Goal: Task Accomplishment & Management: Manage account settings

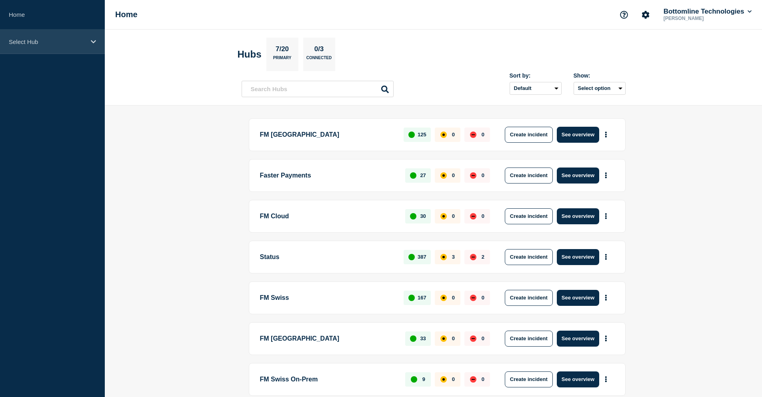
click at [59, 48] on div "Select Hub" at bounding box center [52, 42] width 105 height 24
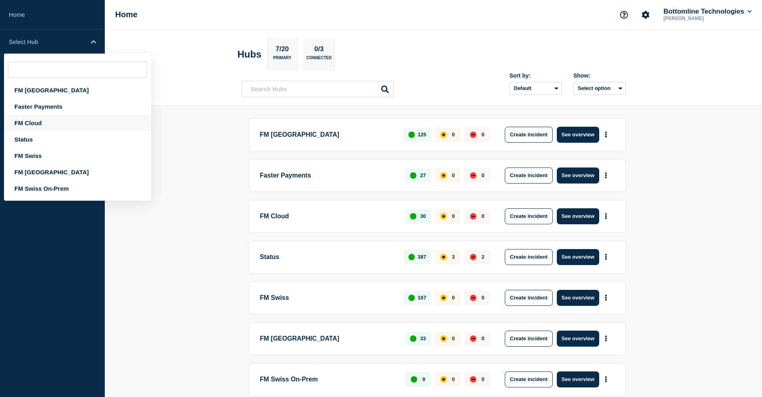
click at [44, 123] on div "FM Cloud" at bounding box center [77, 123] width 147 height 16
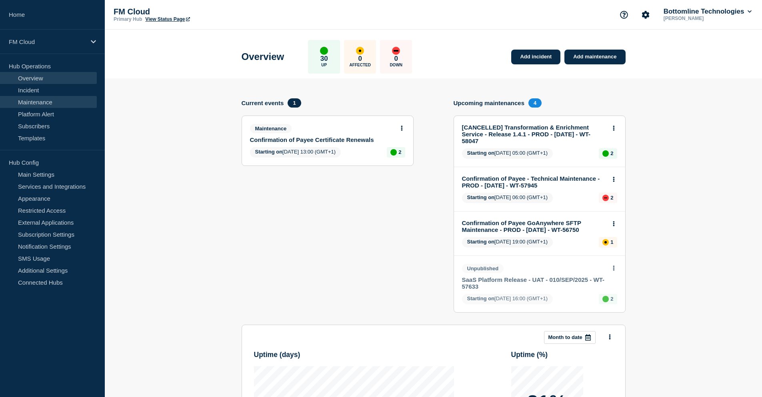
click at [56, 104] on link "Maintenance" at bounding box center [48, 102] width 97 height 12
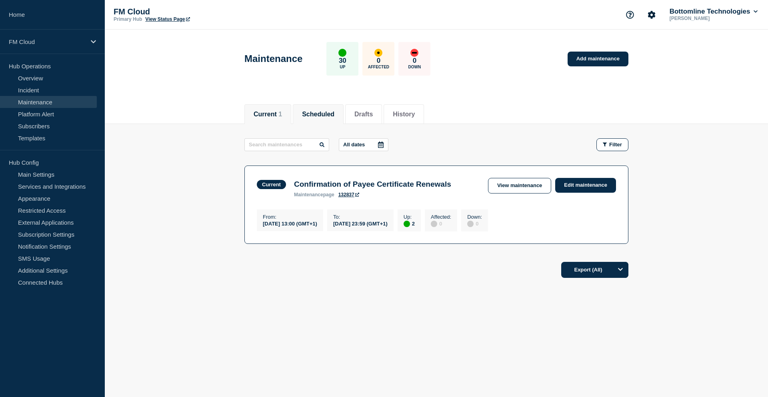
click at [330, 116] on button "Scheduled" at bounding box center [318, 114] width 32 height 7
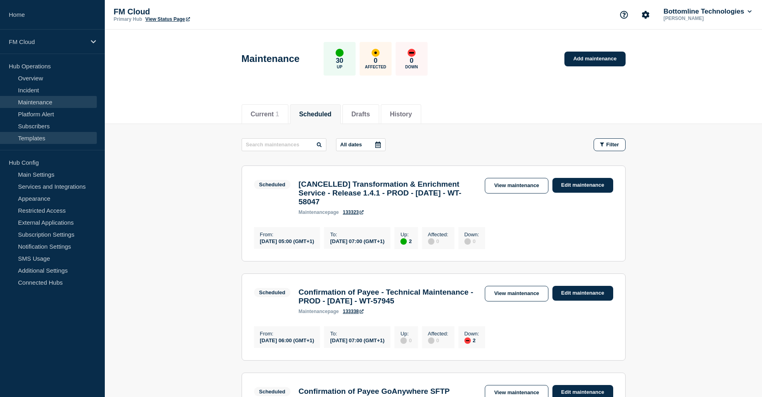
click at [37, 136] on link "Templates" at bounding box center [48, 138] width 97 height 12
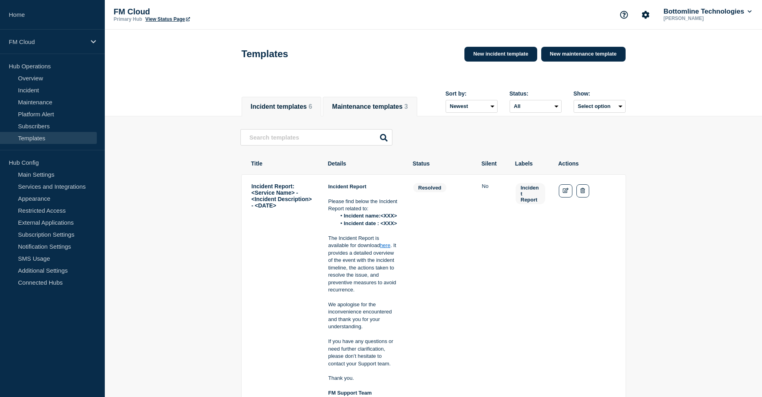
click at [375, 105] on button "Maintenance templates 3" at bounding box center [370, 106] width 76 height 7
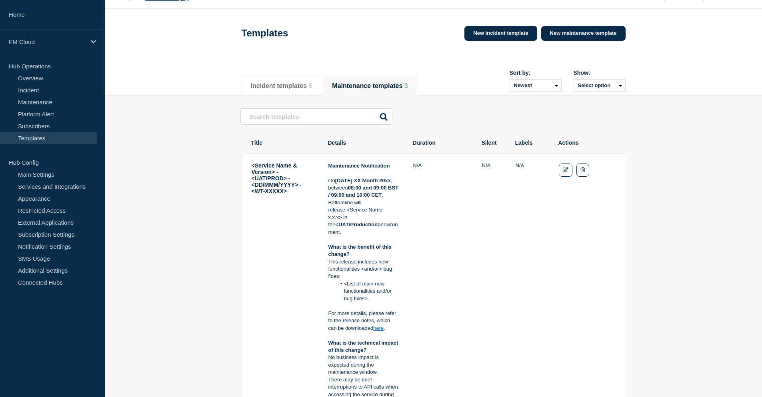
scroll to position [40, 0]
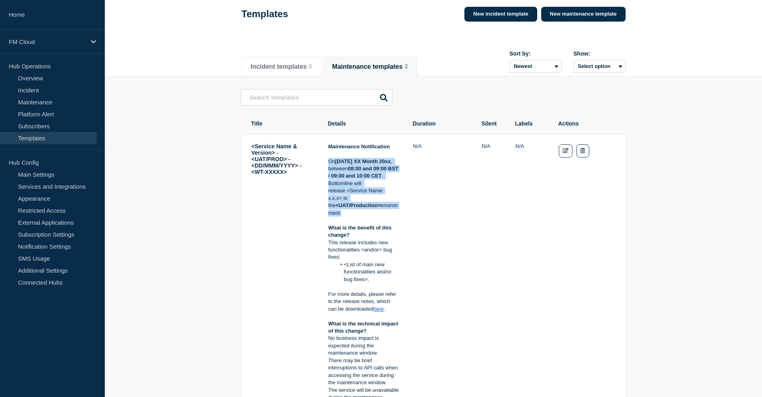
drag, startPoint x: 329, startPoint y: 163, endPoint x: 382, endPoint y: 216, distance: 74.7
click at [382, 216] on p "On Tuesday XX Month 20xx , between 08:00 and 09:00 BST / 09:00 and 10:00 CET , …" at bounding box center [363, 187] width 71 height 59
copy p "On Tuesday XX Month 20xx , between 08:00 and 09:00 BST / 09:00 and 10:00 CET , …"
click at [48, 102] on link "Maintenance" at bounding box center [48, 102] width 97 height 12
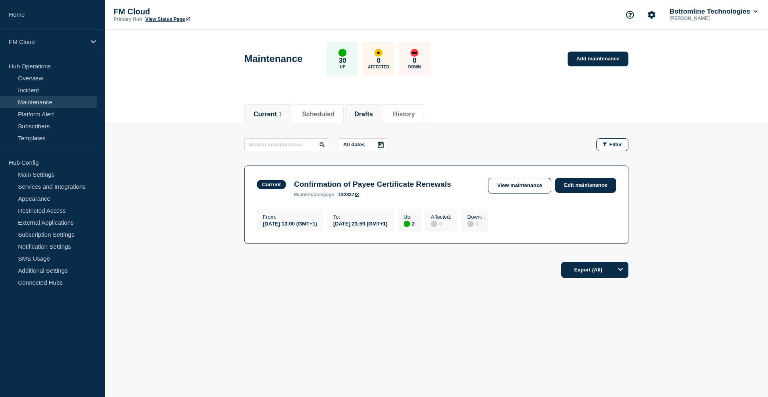
click at [371, 113] on button "Drafts" at bounding box center [363, 114] width 18 height 7
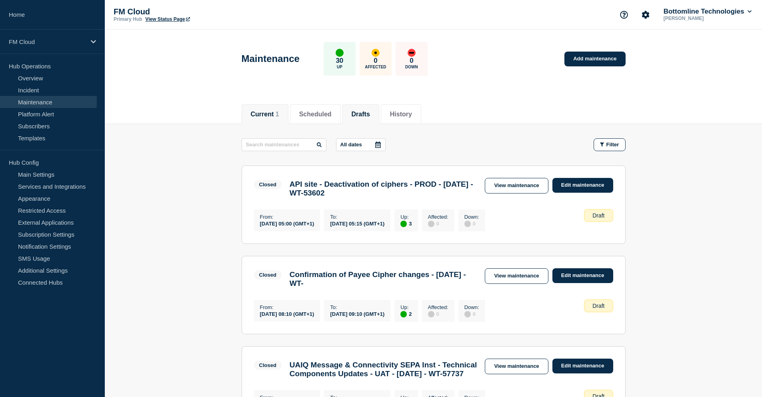
click at [271, 114] on button "Current 1" at bounding box center [265, 114] width 28 height 7
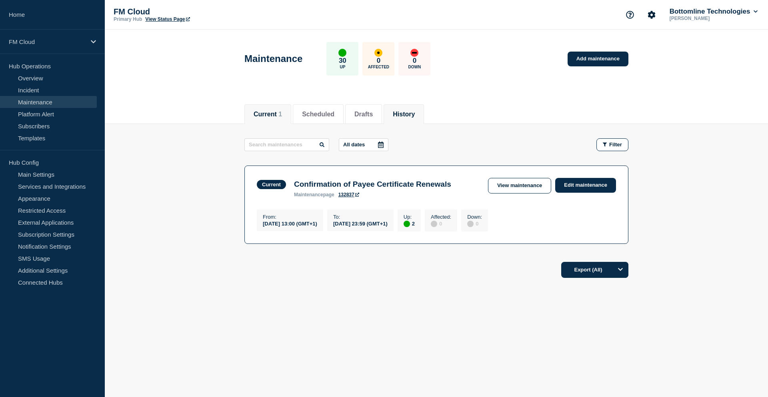
click at [412, 116] on button "History" at bounding box center [404, 114] width 22 height 7
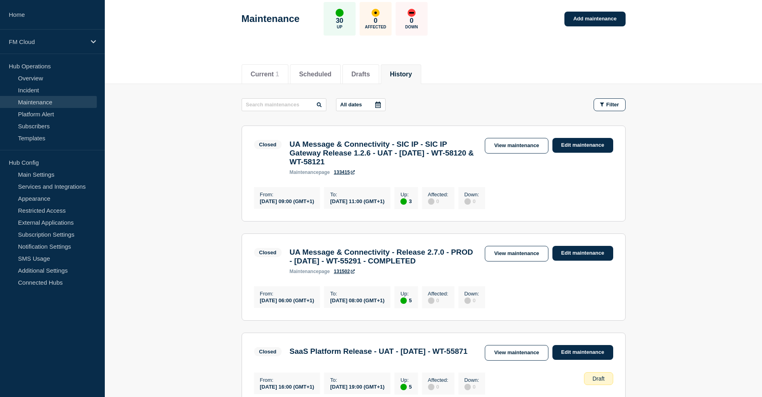
scroll to position [80, 0]
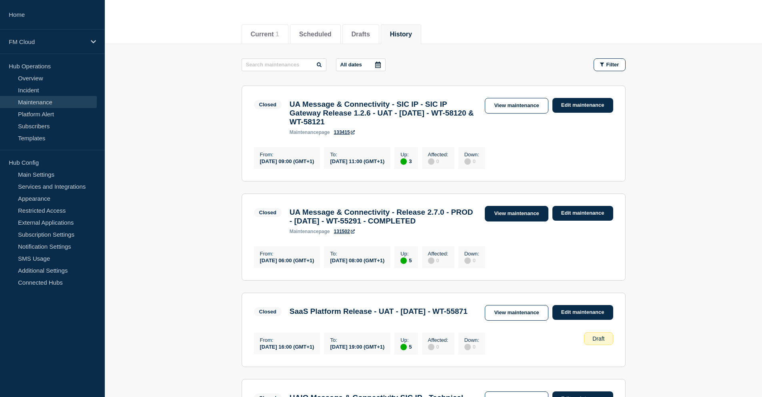
click at [504, 221] on link "View maintenance" at bounding box center [516, 214] width 63 height 16
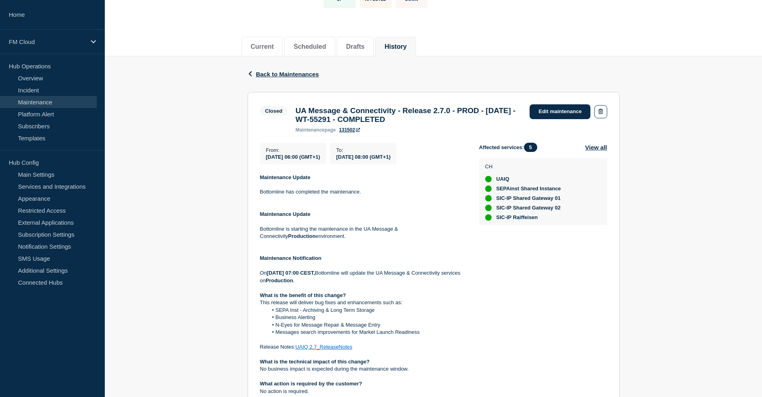
scroll to position [80, 0]
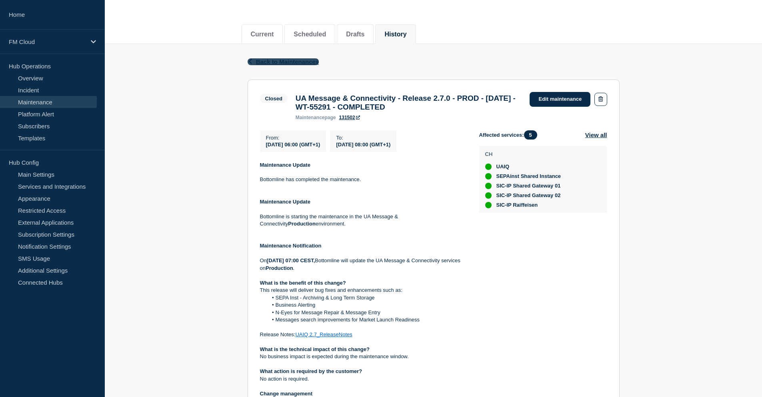
click at [258, 61] on span "Back to Maintenances" at bounding box center [287, 61] width 63 height 7
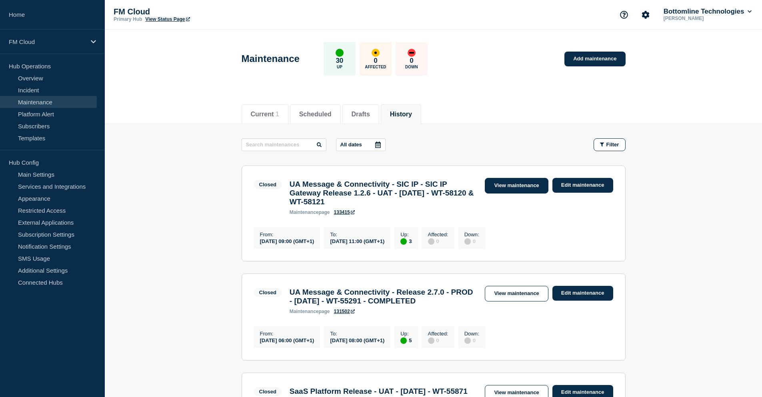
click at [506, 183] on link "View maintenance" at bounding box center [516, 186] width 63 height 16
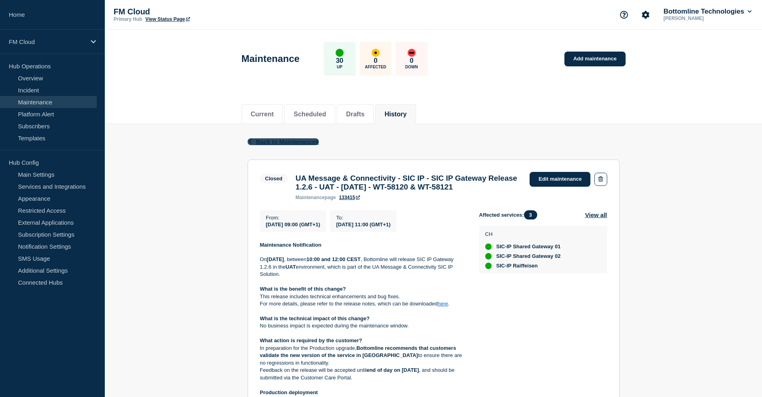
click at [287, 139] on span "Back to Maintenances" at bounding box center [287, 141] width 63 height 7
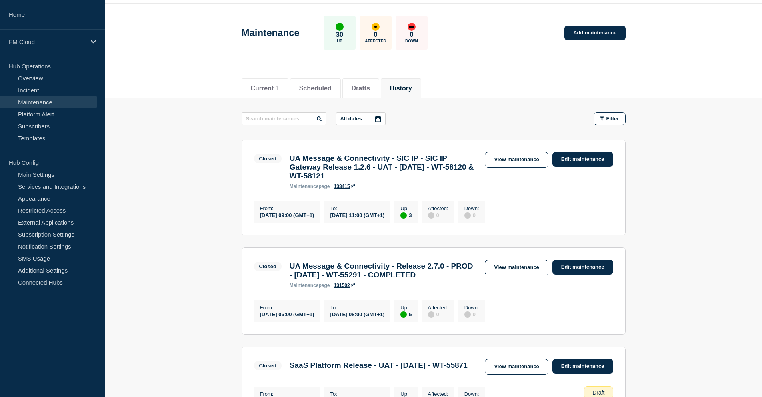
scroll to position [40, 0]
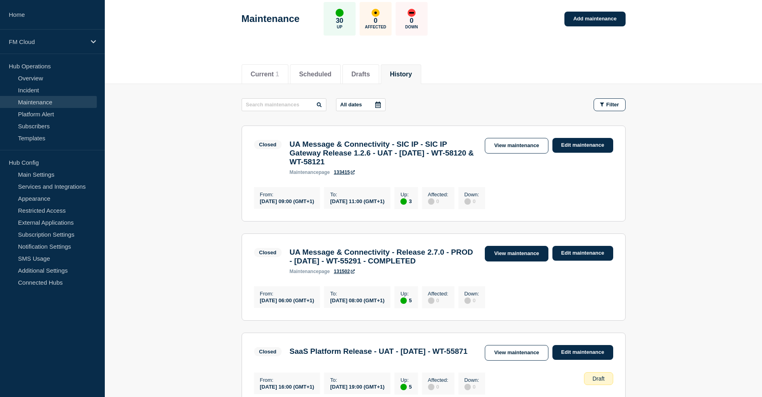
click at [520, 256] on link "View maintenance" at bounding box center [516, 254] width 63 height 16
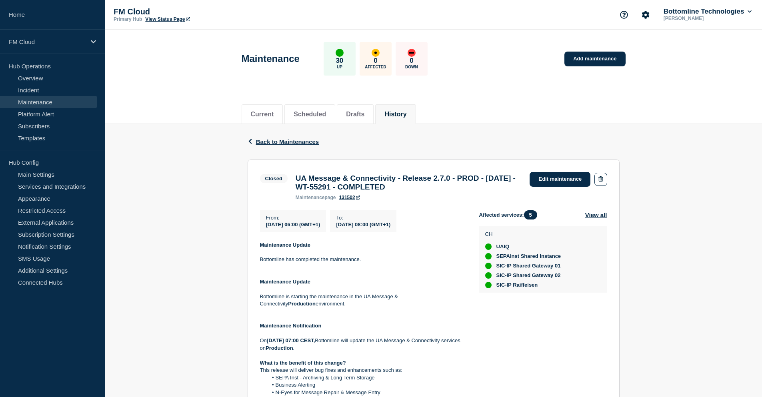
scroll to position [40, 0]
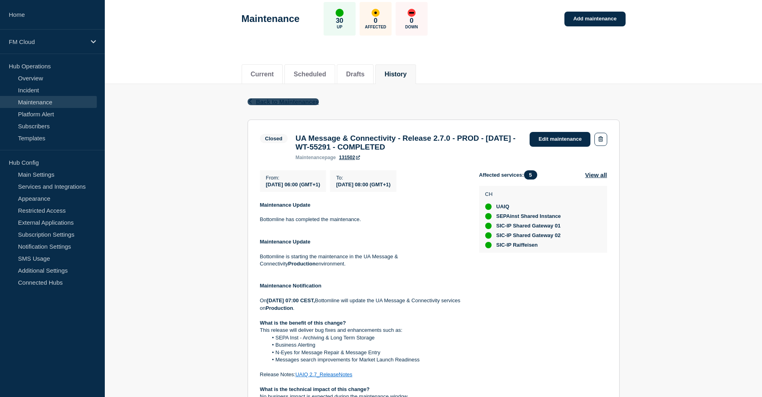
click at [282, 105] on span "Back to Maintenances" at bounding box center [287, 101] width 63 height 7
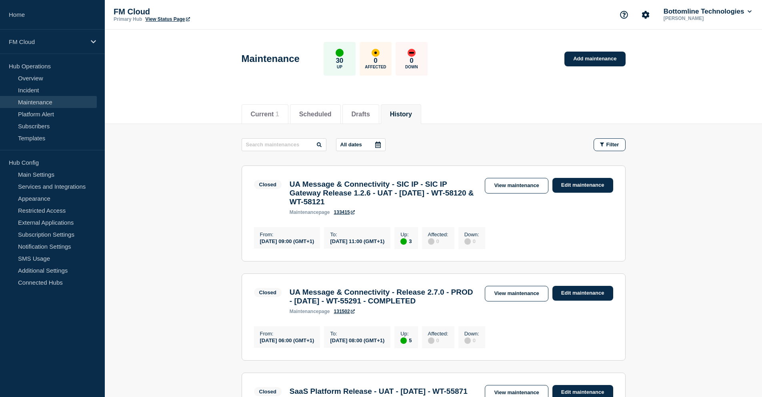
click at [513, 187] on link "View maintenance" at bounding box center [516, 186] width 63 height 16
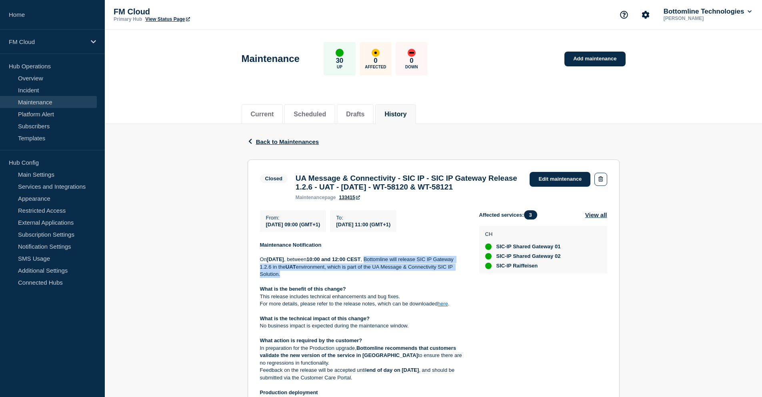
drag, startPoint x: 412, startPoint y: 275, endPoint x: 337, endPoint y: 290, distance: 77.1
click at [337, 278] on p "On Thursday 28 August 2025 , between 10:00 and 12:00 CEST , Bottomline will rel…" at bounding box center [363, 267] width 206 height 22
copy p "Bottomline will release SIC IP Gateway 1.2.6 in the UAT environment, which is p…"
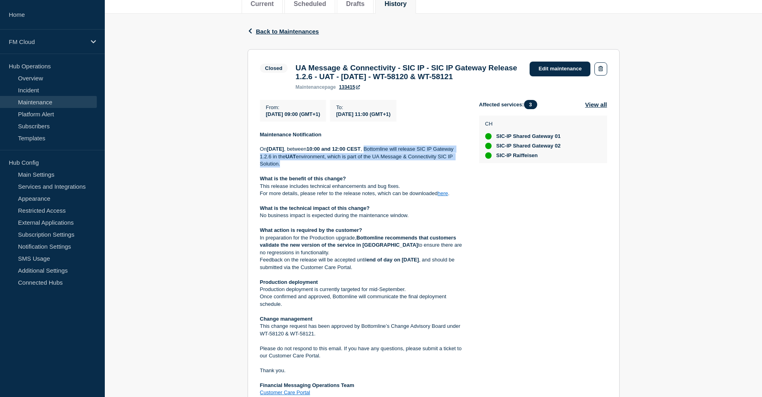
scroll to position [120, 0]
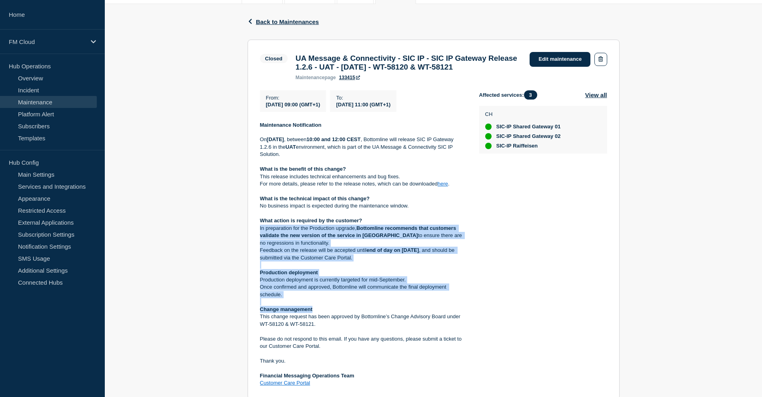
drag, startPoint x: 259, startPoint y: 243, endPoint x: 382, endPoint y: 324, distance: 147.8
click at [382, 324] on section "Closed UA Message & Connectivity - SIC IP - SIC IP Gateway Release 1.2.6 - UAT …" at bounding box center [434, 220] width 372 height 360
copy div "In preparation for the Production upgrade, Bottomline recommends that customers…"
click at [280, 20] on span "Back to Maintenances" at bounding box center [287, 21] width 63 height 7
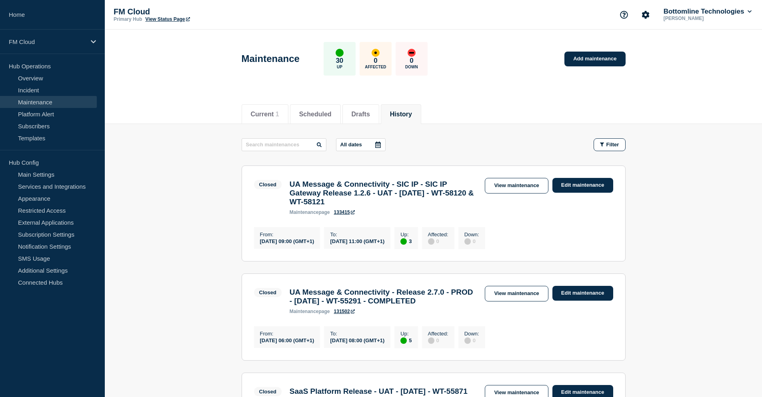
click at [412, 116] on button "History" at bounding box center [401, 114] width 22 height 7
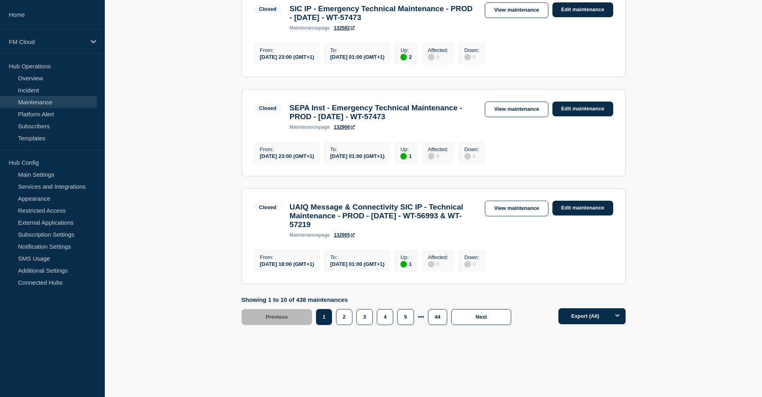
scroll to position [959, 0]
click at [344, 319] on button "2" at bounding box center [344, 317] width 16 height 16
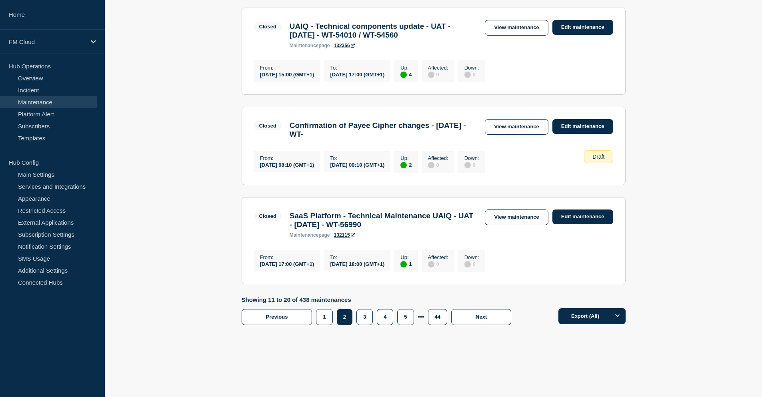
scroll to position [955, 0]
click at [362, 312] on button "3" at bounding box center [364, 317] width 16 height 16
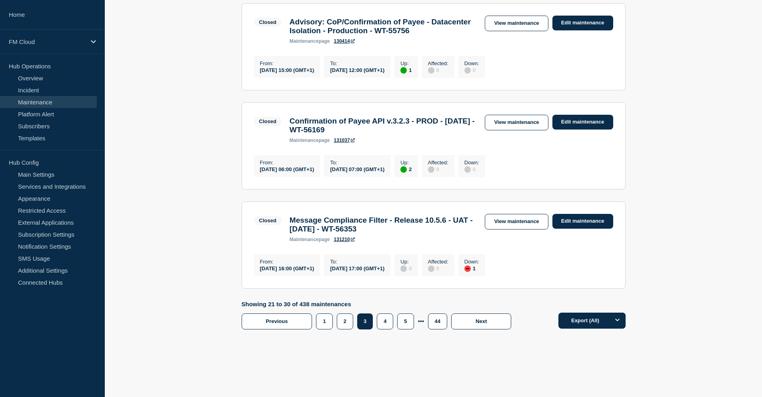
scroll to position [880, 0]
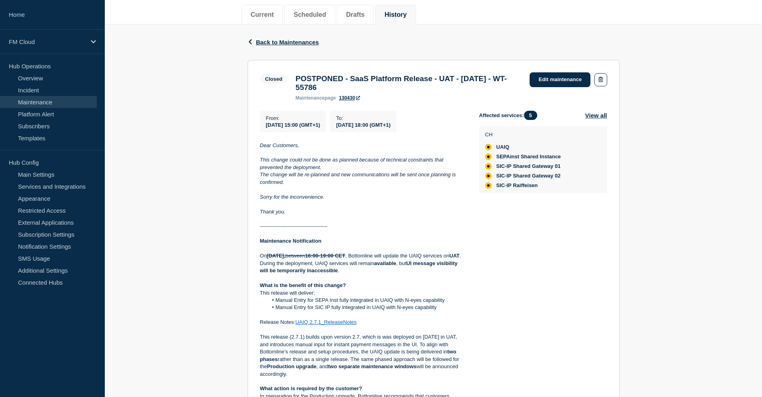
scroll to position [120, 0]
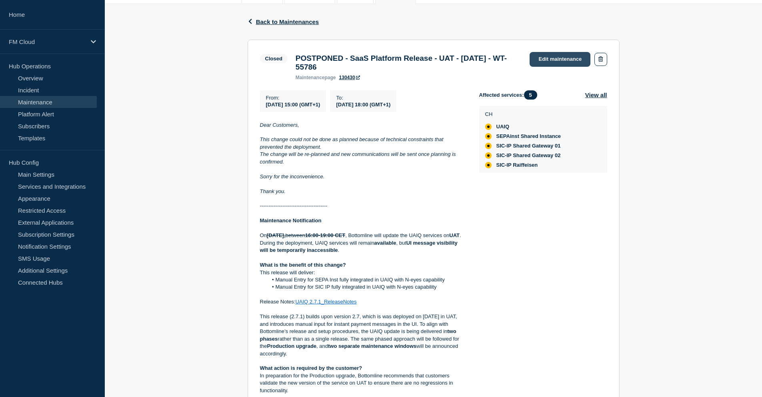
click at [562, 62] on link "Edit maintenance" at bounding box center [560, 59] width 61 height 15
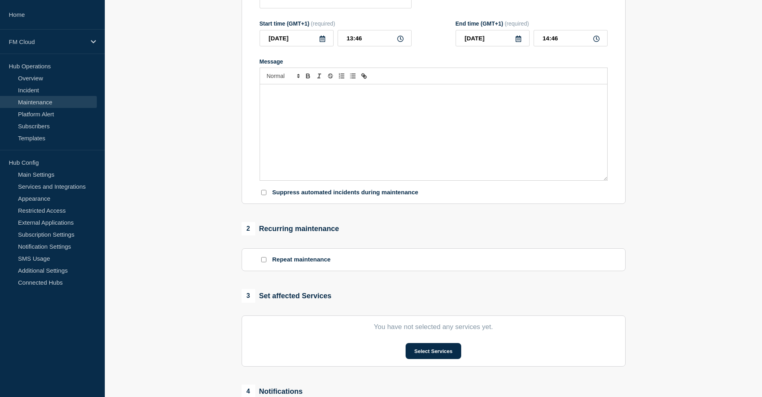
type input "POSTPONED - SaaS Platform Release - UAT - [DATE] - WT-55786"
type input "[DATE]"
type input "15:00"
type input "[DATE]"
type input "18:00"
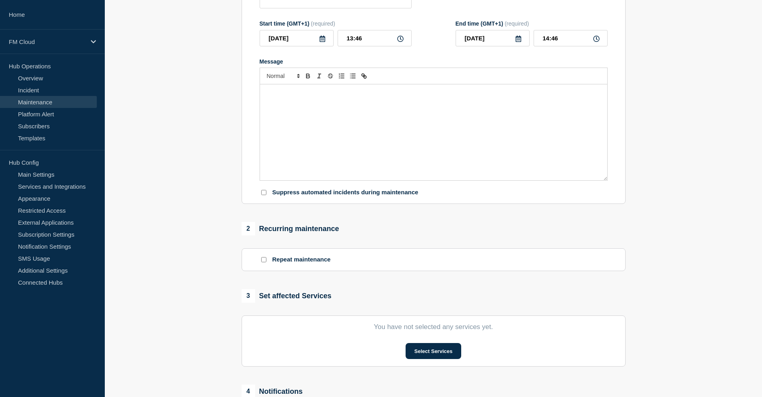
checkbox input "true"
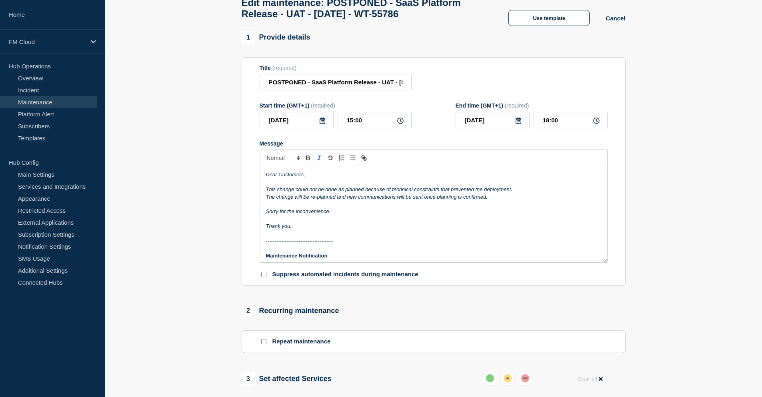
scroll to position [40, 0]
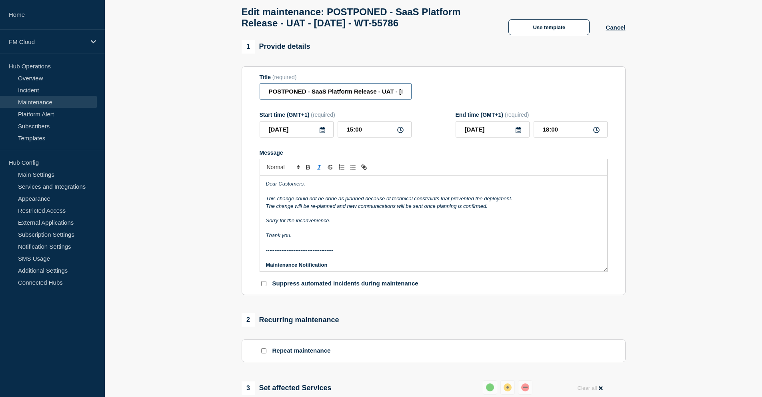
drag, startPoint x: 312, startPoint y: 95, endPoint x: 265, endPoint y: 94, distance: 46.4
click at [265, 94] on input "POSTPONED - SaaS Platform Release - UAT - [DATE] - WT-55786" at bounding box center [336, 91] width 152 height 16
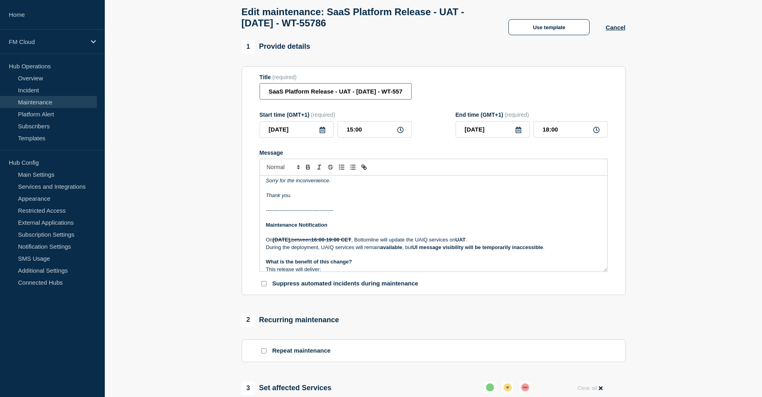
type input "SaaS Platform Release - UAT - [DATE] - WT-55786"
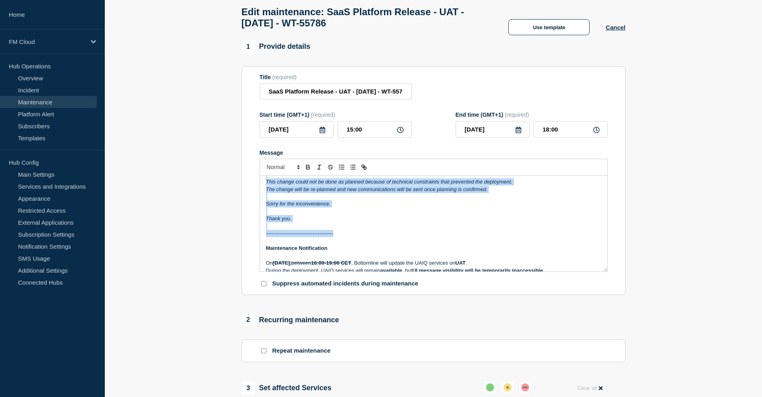
scroll to position [0, 0]
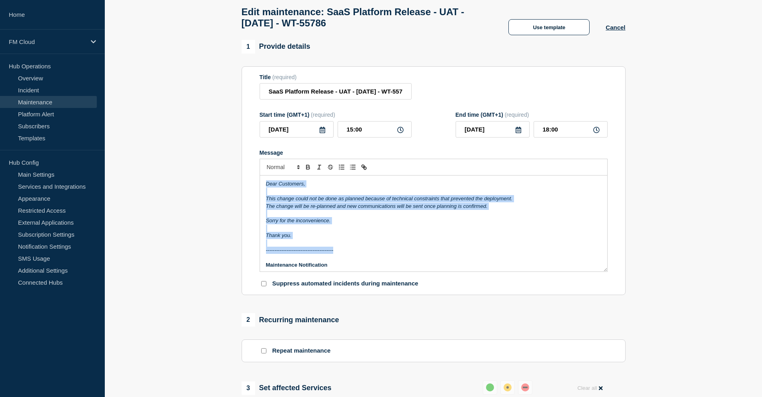
drag, startPoint x: 342, startPoint y: 216, endPoint x: 264, endPoint y: 182, distance: 85.3
click at [264, 182] on div "Dear Customers, This change could not be done as planned because of technical c…" at bounding box center [433, 224] width 347 height 96
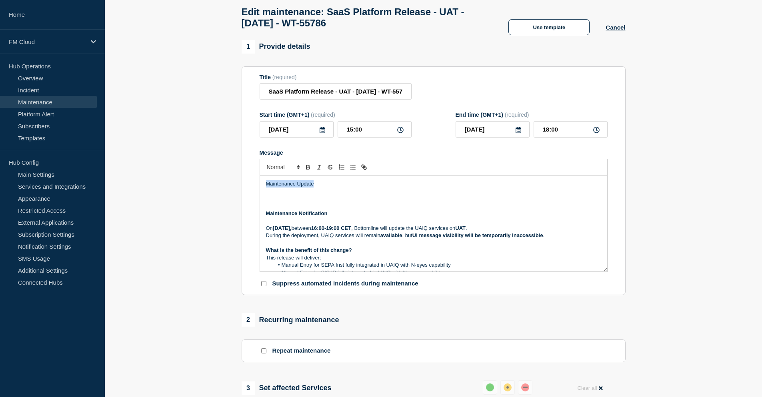
drag, startPoint x: 324, startPoint y: 186, endPoint x: 250, endPoint y: 186, distance: 74.0
click at [250, 186] on section "Title (required) SaaS Platform Release - UAT - [DATE] - WT-55786 Start time (GM…" at bounding box center [434, 180] width 384 height 229
drag, startPoint x: 274, startPoint y: 234, endPoint x: 292, endPoint y: 232, distance: 17.2
click at [292, 231] on s "[DATE]," at bounding box center [282, 228] width 19 height 6
click at [337, 217] on p "Maintenance Notification" at bounding box center [433, 213] width 335 height 7
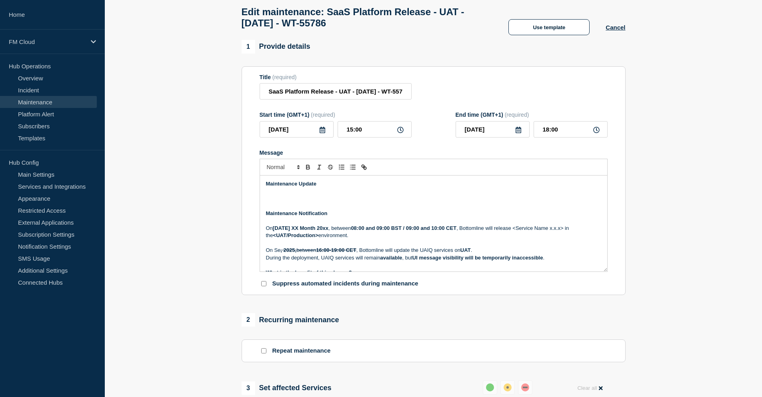
click at [282, 231] on strong "[DATE] XX Month 20xx" at bounding box center [301, 228] width 56 height 6
click at [306, 230] on strong "[DATE] XX Month 20xx" at bounding box center [301, 228] width 56 height 6
click at [400, 231] on strong "08:00 and 09:00 BST / 09:00 and 10:00 CET" at bounding box center [365, 228] width 106 height 6
click at [550, 235] on p "[DATE][DATE] , between 08:00 and 10:00 CEST , Bottomline will release UA Messag…" at bounding box center [433, 232] width 335 height 15
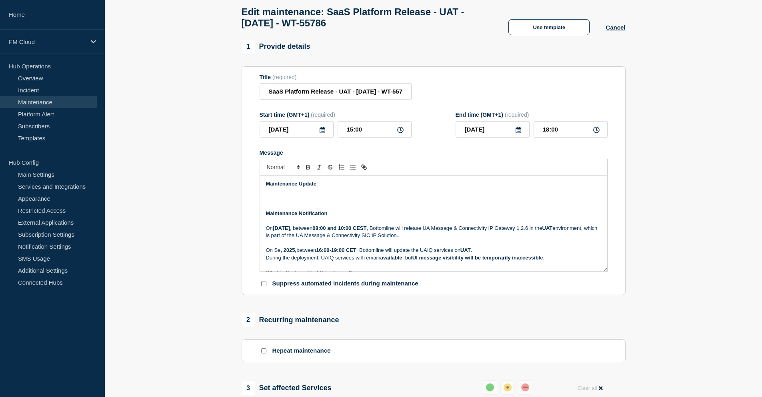
click at [478, 232] on p "[DATE][DATE] , between 08:00 and 10:00 CEST , Bottomline will release UA Messag…" at bounding box center [433, 232] width 335 height 15
click at [482, 232] on p "[DATE][DATE] , between 08:00 and 10:00 CEST , Bottomline will release SIC IP Ga…" at bounding box center [433, 232] width 335 height 15
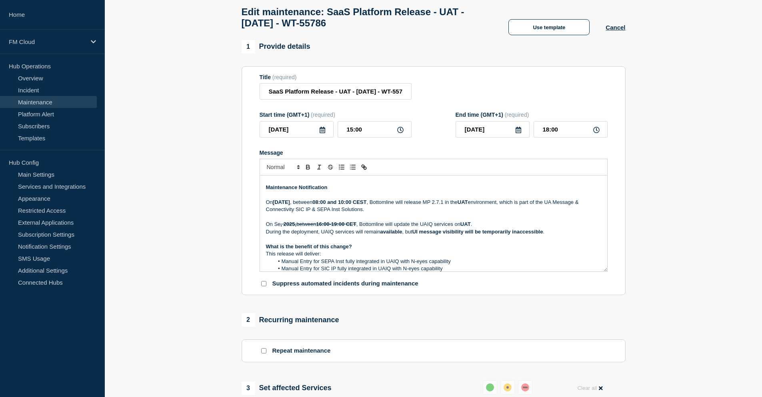
scroll to position [40, 0]
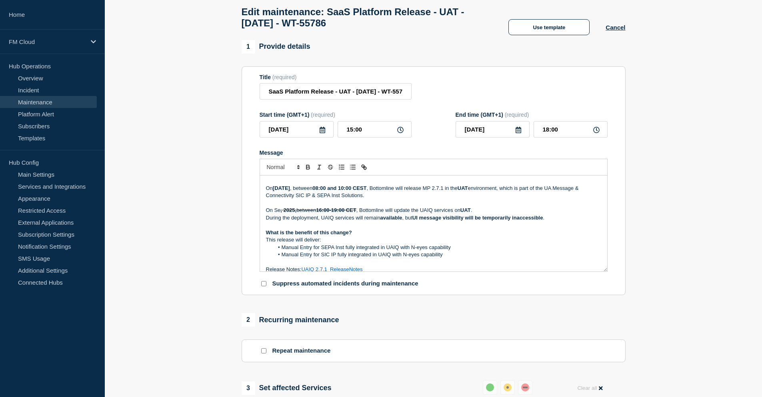
click at [411, 200] on p "[DATE][DATE] , between 08:00 and 10:00 CEST , Bottomline will release MP 2.7.1 …" at bounding box center [433, 192] width 335 height 15
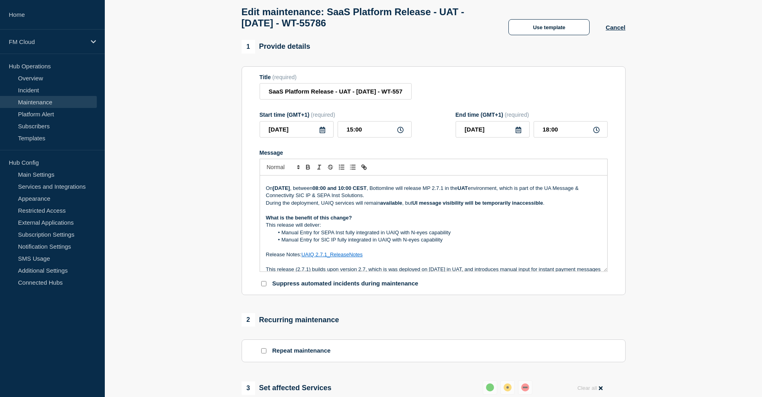
click at [556, 206] on p "During the deployment, UAIQ services will remain available , but UI message vis…" at bounding box center [433, 203] width 335 height 7
click at [474, 244] on li "Manual Entry for SIC IP fully integrated in UAIQ with N-eyes capability" at bounding box center [438, 239] width 328 height 7
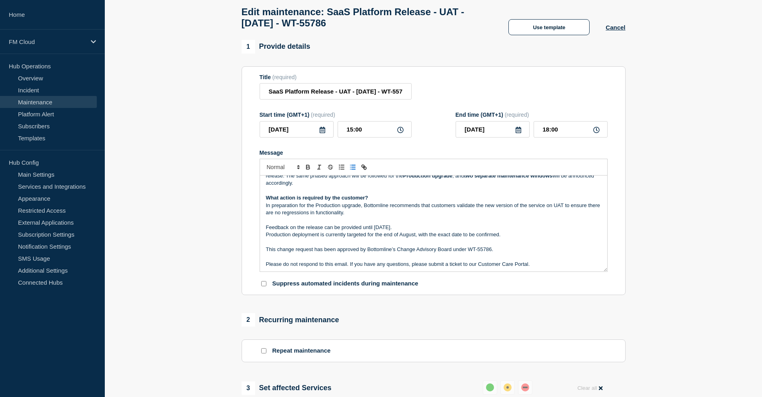
scroll to position [160, 0]
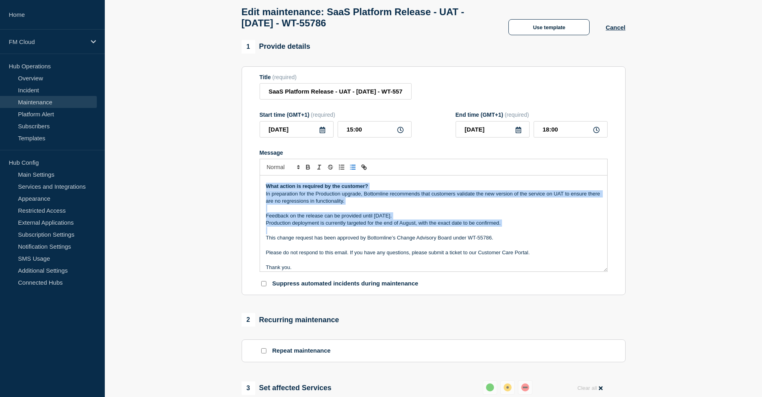
drag, startPoint x: 265, startPoint y: 188, endPoint x: 492, endPoint y: 232, distance: 231.1
click at [492, 232] on div "Maintenance Update Maintenance Notification [DATE][DATE] , between 08:00 and 10…" at bounding box center [433, 224] width 347 height 96
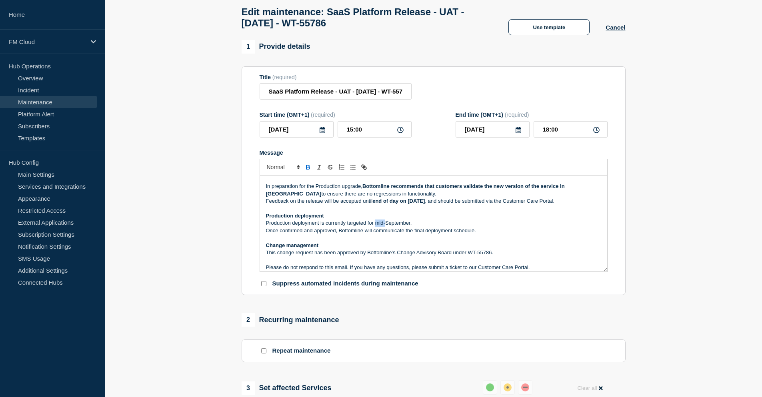
drag, startPoint x: 375, startPoint y: 226, endPoint x: 385, endPoint y: 228, distance: 9.8
click at [385, 227] on p "Production deployment is currently targeted for mid-September." at bounding box center [433, 223] width 335 height 7
click at [492, 233] on p "Once confirmed and approved, Bottomline will communicate the final deployment s…" at bounding box center [433, 230] width 335 height 7
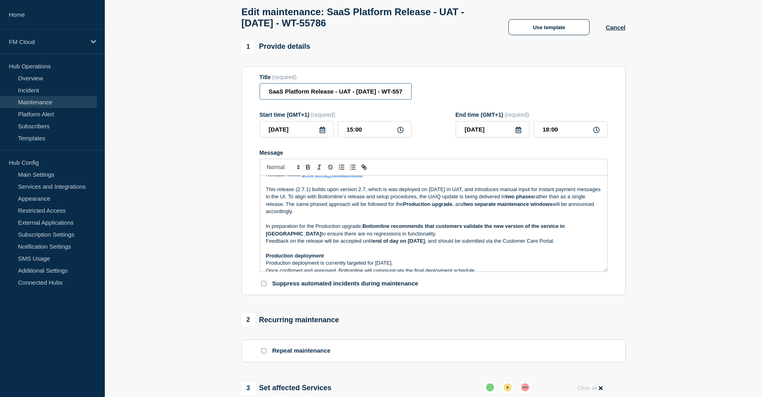
scroll to position [0, 22]
drag, startPoint x: 392, startPoint y: 96, endPoint x: 415, endPoint y: 96, distance: 22.4
click at [415, 96] on div "Title (required) SaaS Platform Release - UAT - [DATE] - WT-55786" at bounding box center [434, 87] width 348 height 26
click at [406, 95] on input "SaaS Platform Release - UAT - [DATE] - WT-55786" at bounding box center [336, 91] width 152 height 16
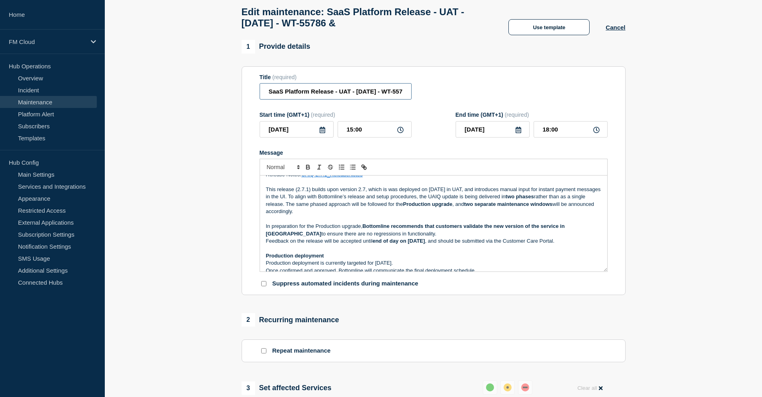
click at [401, 94] on input "SaaS Platform Release - UAT - [DATE] - WT-55786 &" at bounding box center [336, 91] width 152 height 16
drag, startPoint x: 404, startPoint y: 97, endPoint x: 413, endPoint y: 97, distance: 8.8
click at [413, 97] on div "Title (required) SaaS Platform Release - UAT - [DATE] - WT-55786 &" at bounding box center [434, 87] width 348 height 26
click at [407, 96] on input "SaaS Platform Release - UAT - [DATE] - WT-55786 &" at bounding box center [336, 91] width 152 height 16
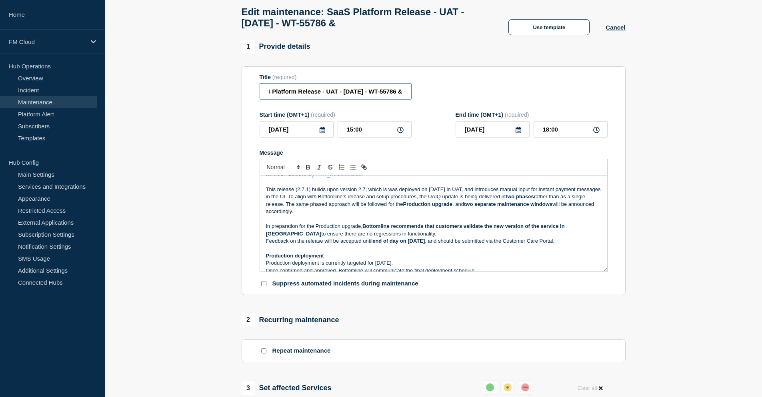
paste input "WT-58490"
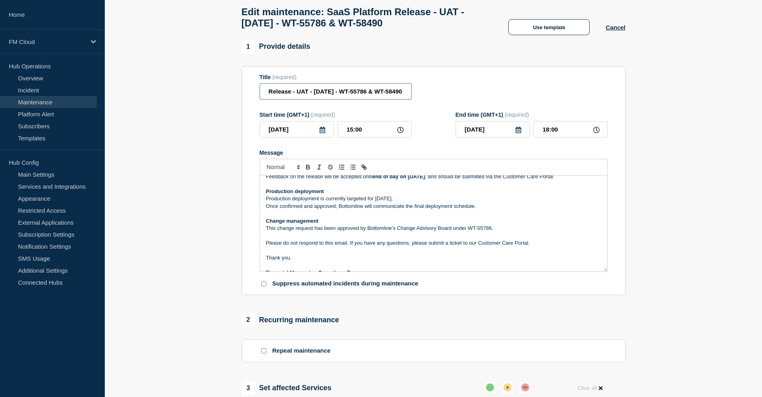
scroll to position [200, 0]
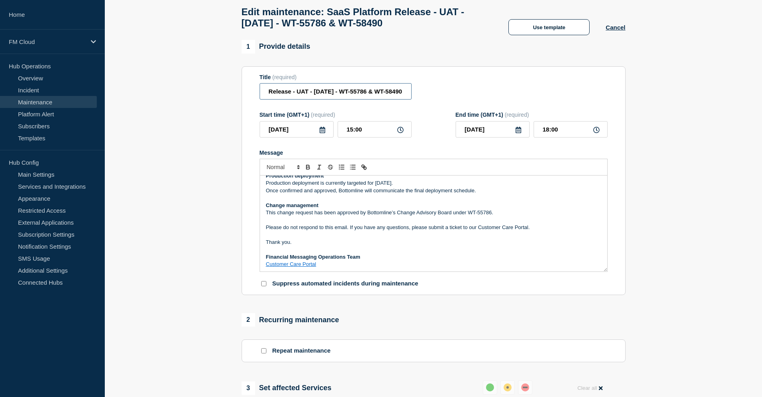
type input "SaaS Platform Release - UAT - [DATE] - WT-55786 & WT-58490"
click at [492, 216] on p "This change request has been approved by Bottomline’s Change Advisory Board und…" at bounding box center [433, 212] width 335 height 7
click at [535, 216] on p "This change request has been approved by Bottomline’s Change Advisory Board und…" at bounding box center [433, 212] width 335 height 7
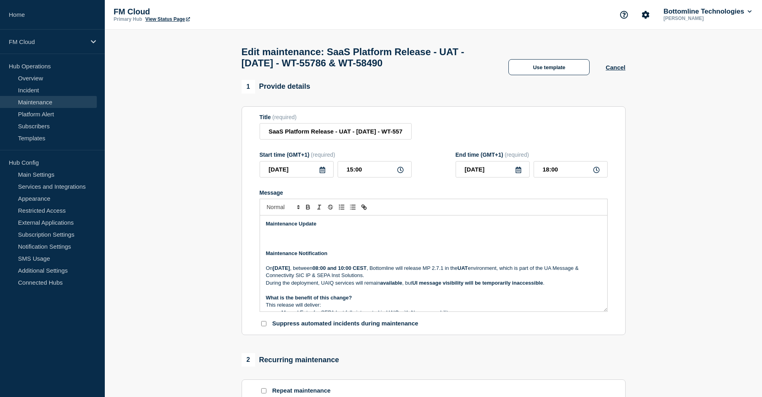
click at [278, 240] on p "Message" at bounding box center [433, 238] width 335 height 7
click at [278, 235] on p "Message" at bounding box center [433, 231] width 335 height 7
click at [273, 241] on p "Message" at bounding box center [433, 238] width 335 height 7
click at [307, 242] on p "This Release" at bounding box center [433, 238] width 335 height 7
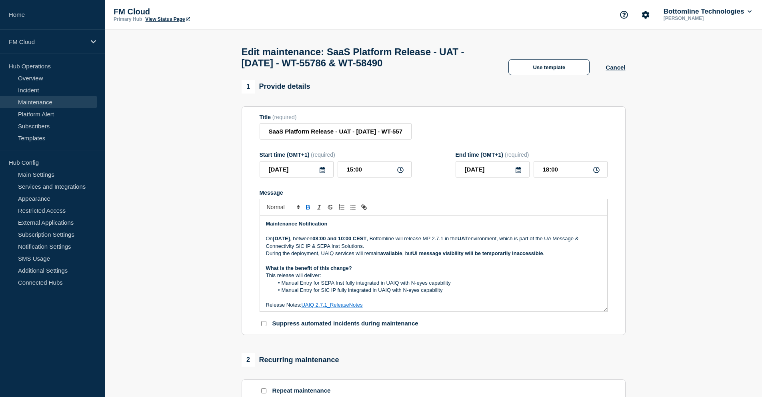
click at [537, 254] on strong "UI message visibility will be temporarily inaccessible" at bounding box center [477, 253] width 131 height 6
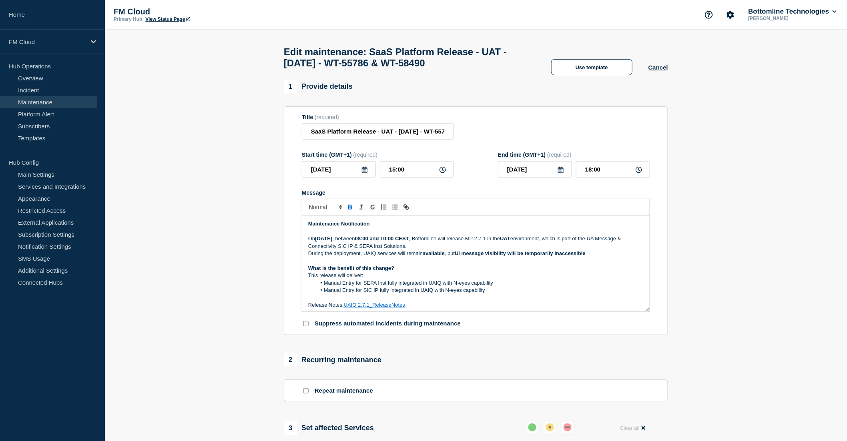
click at [442, 256] on strong "available" at bounding box center [433, 253] width 22 height 6
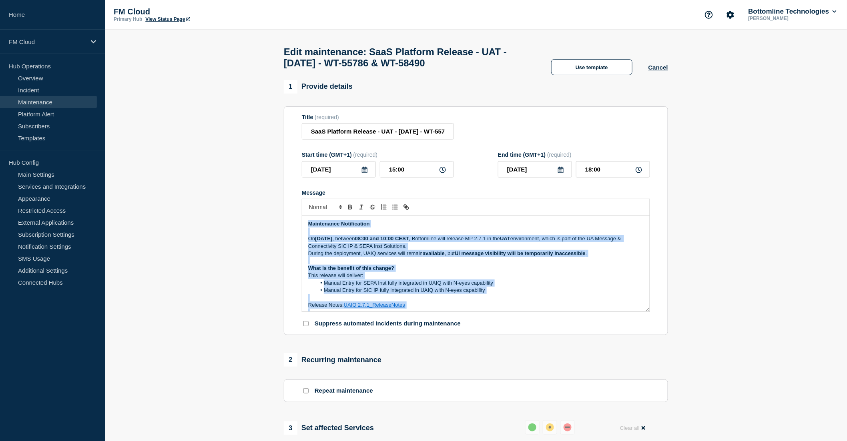
copy div "Loremipsumd Sitametconse Ad Elitsedd 54 Eiusmodte 8983 , incidid 59:63 utl 52:8…"
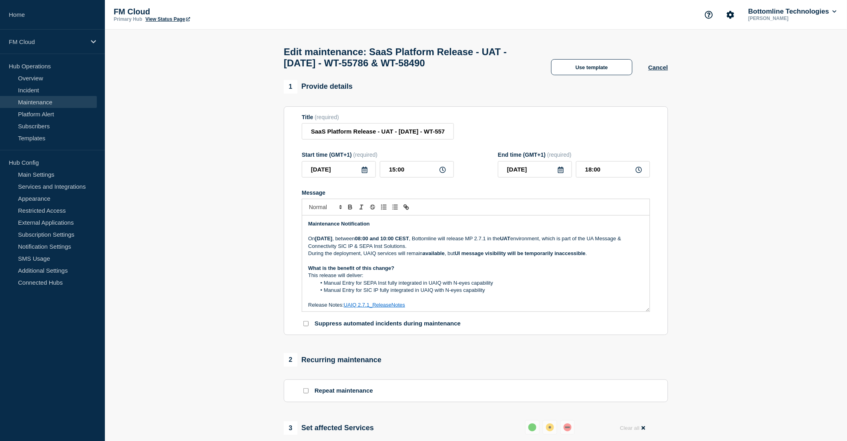
click at [364, 173] on icon at bounding box center [364, 170] width 6 height 6
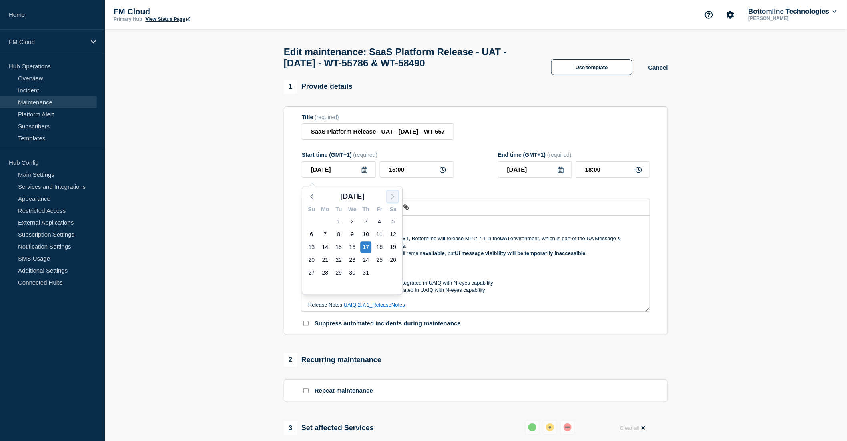
click at [390, 199] on icon "button" at bounding box center [393, 197] width 10 height 10
click at [363, 221] on div "4" at bounding box center [365, 221] width 11 height 11
type input "[DATE]"
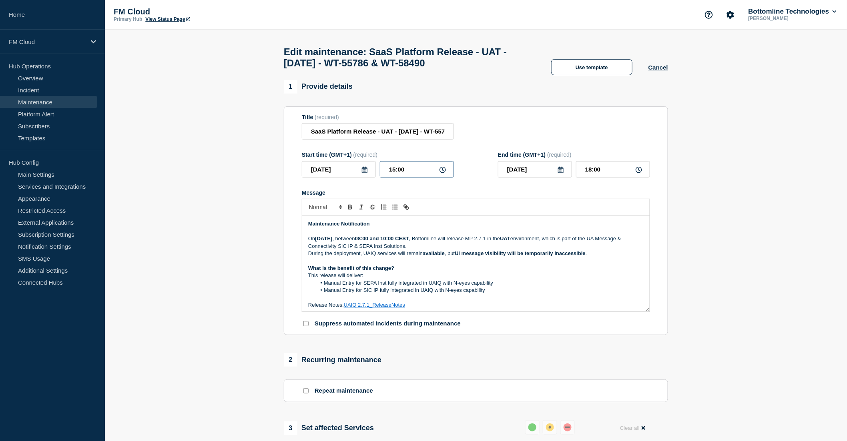
drag, startPoint x: 394, startPoint y: 172, endPoint x: 390, endPoint y: 173, distance: 4.1
click at [390, 173] on input "15:00" at bounding box center [417, 169] width 74 height 16
type input "08:00"
type input "11:00"
type input "07:00"
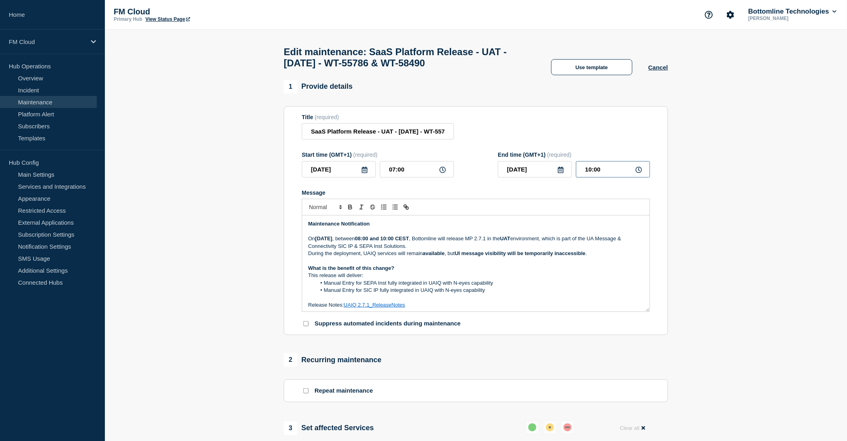
drag, startPoint x: 590, startPoint y: 176, endPoint x: 583, endPoint y: 176, distance: 7.6
click at [583, 176] on input "10:00" at bounding box center [613, 169] width 74 height 16
type input "09:00"
click at [417, 137] on input "SaaS Platform Release - UAT - [DATE] - WT-55786 & WT-58490" at bounding box center [378, 131] width 152 height 16
type input "SaaS Platform Release - UAT - [DATE] - WT-55786 & WT-58490"
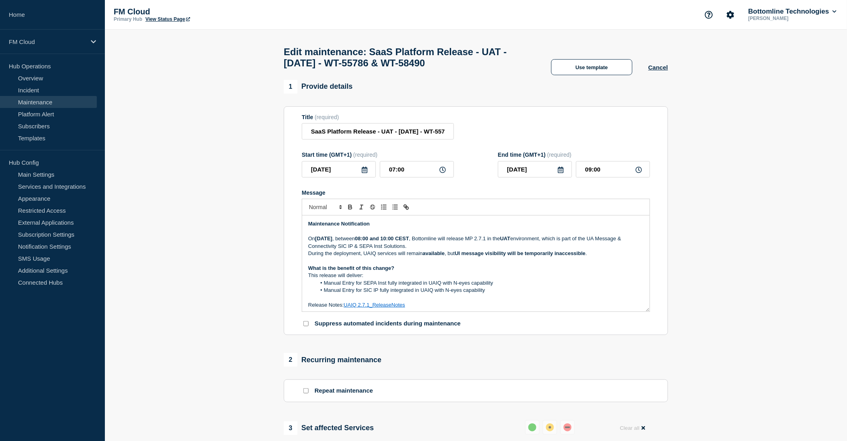
click at [332, 250] on p "[DATE][DATE] , between 08:00 and 10:00 CEST , Bottomline will release MP 2.7.1 …" at bounding box center [475, 242] width 335 height 15
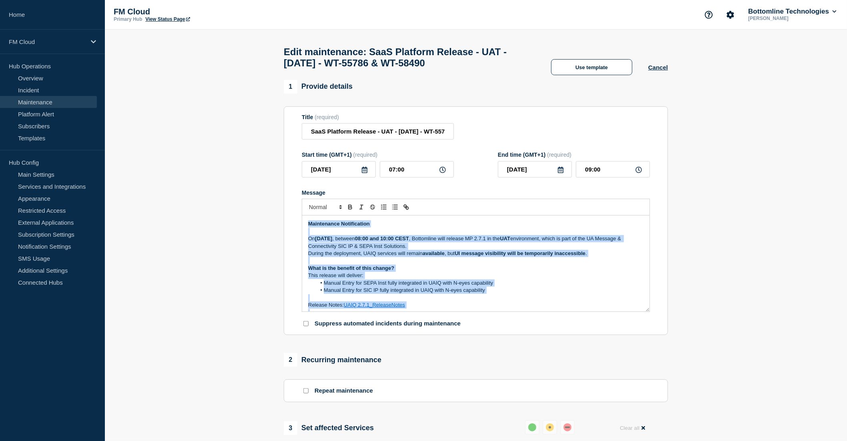
copy div "Loremipsumd Sitametconse Ad Elitsedd 54 Eiusmodte 8983 , incidid 59:63 utl 52:8…"
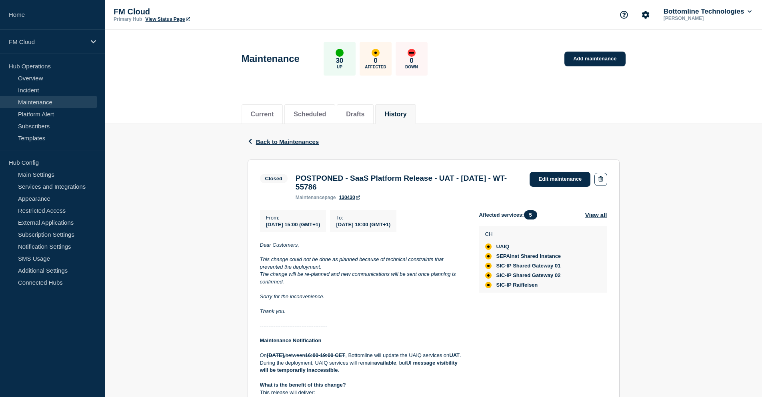
scroll to position [40, 0]
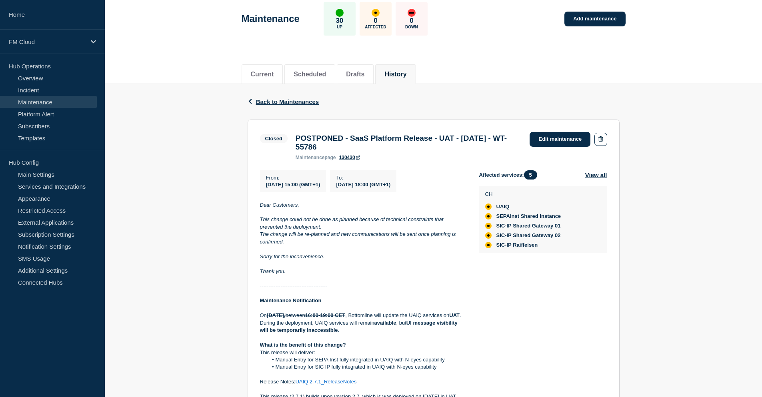
click at [260, 224] on em "This change could not be done as planned because of technical constraints that …" at bounding box center [352, 222] width 185 height 13
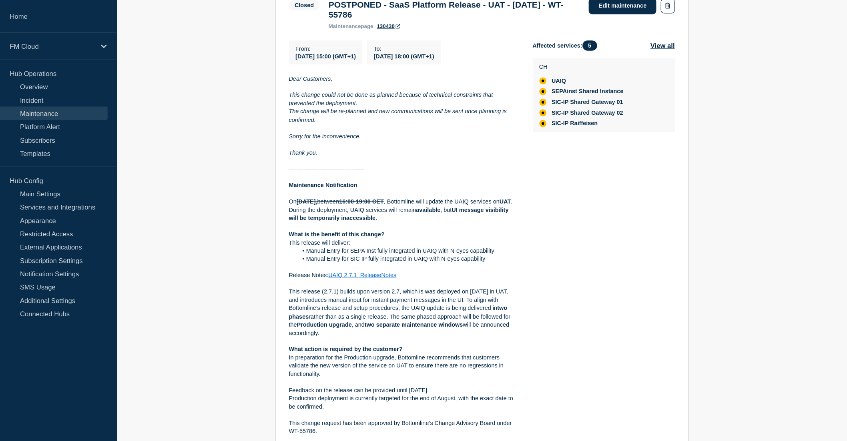
scroll to position [174, 0]
